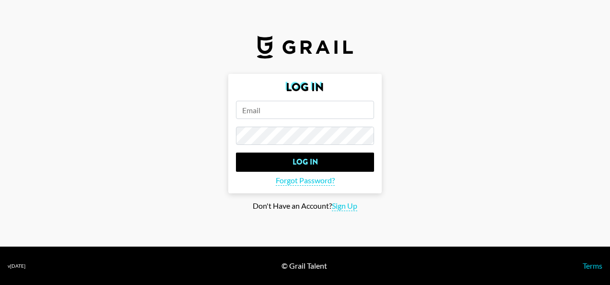
click at [274, 110] on input "email" at bounding box center [305, 110] width 138 height 18
type input "[EMAIL_ADDRESS][DOMAIN_NAME]"
click at [236, 153] on input "Log In" at bounding box center [305, 162] width 138 height 19
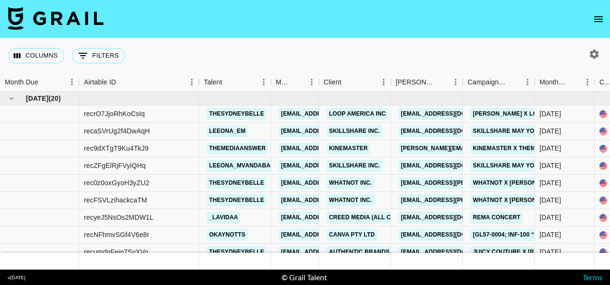
click at [608, 24] on nav at bounding box center [305, 19] width 610 height 38
click at [603, 23] on icon "open drawer" at bounding box center [599, 19] width 12 height 12
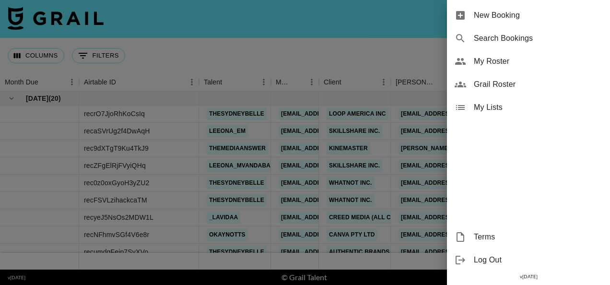
click at [515, 83] on span "Grail Roster" at bounding box center [538, 85] width 129 height 12
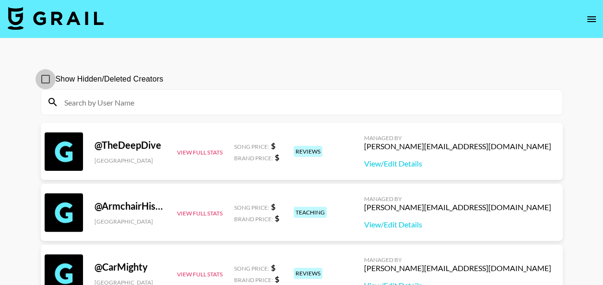
click at [47, 79] on input "Show Hidden/Deleted Creators" at bounding box center [46, 79] width 20 height 20
checkbox input "true"
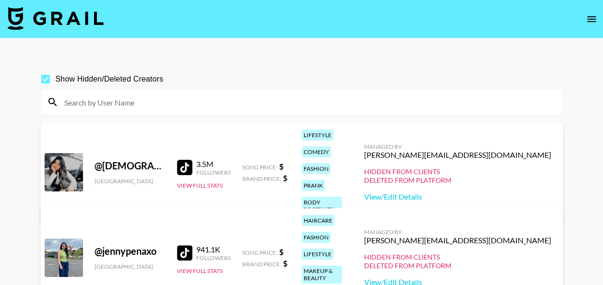
click at [145, 107] on input at bounding box center [308, 102] width 498 height 15
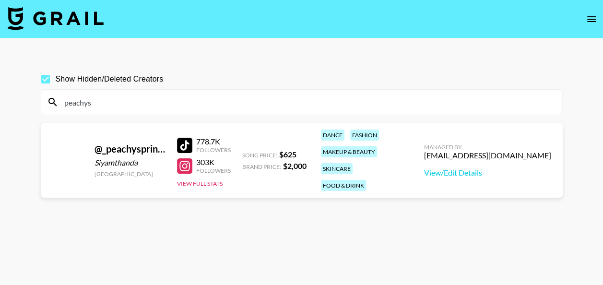
paste input "shawntyaa"
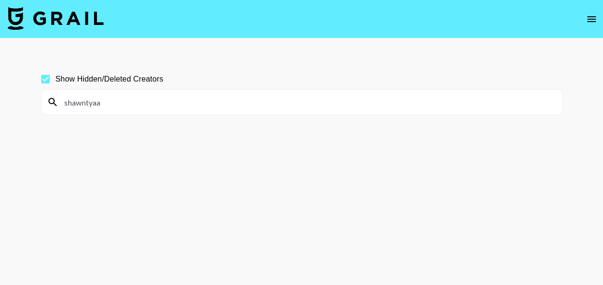
type input "shawntyaa"
